Goal: Check status: Check status

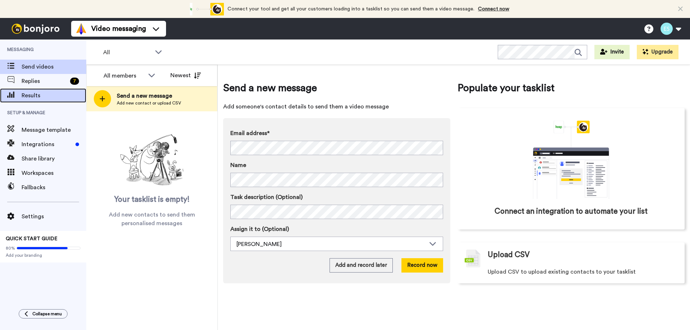
click at [57, 96] on span "Results" at bounding box center [54, 95] width 65 height 9
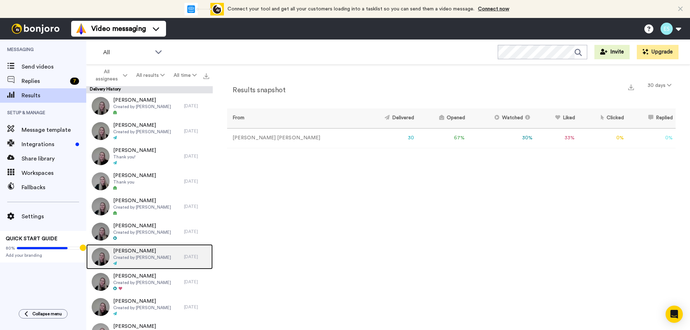
click at [141, 247] on div "[PERSON_NAME] Created by [PERSON_NAME]" at bounding box center [135, 257] width 98 height 25
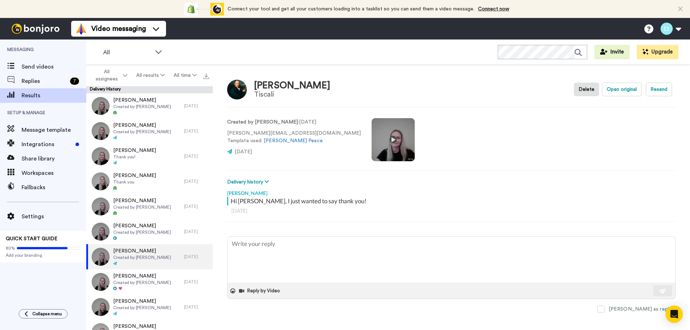
type textarea "x"
